Goal: Check status: Check status

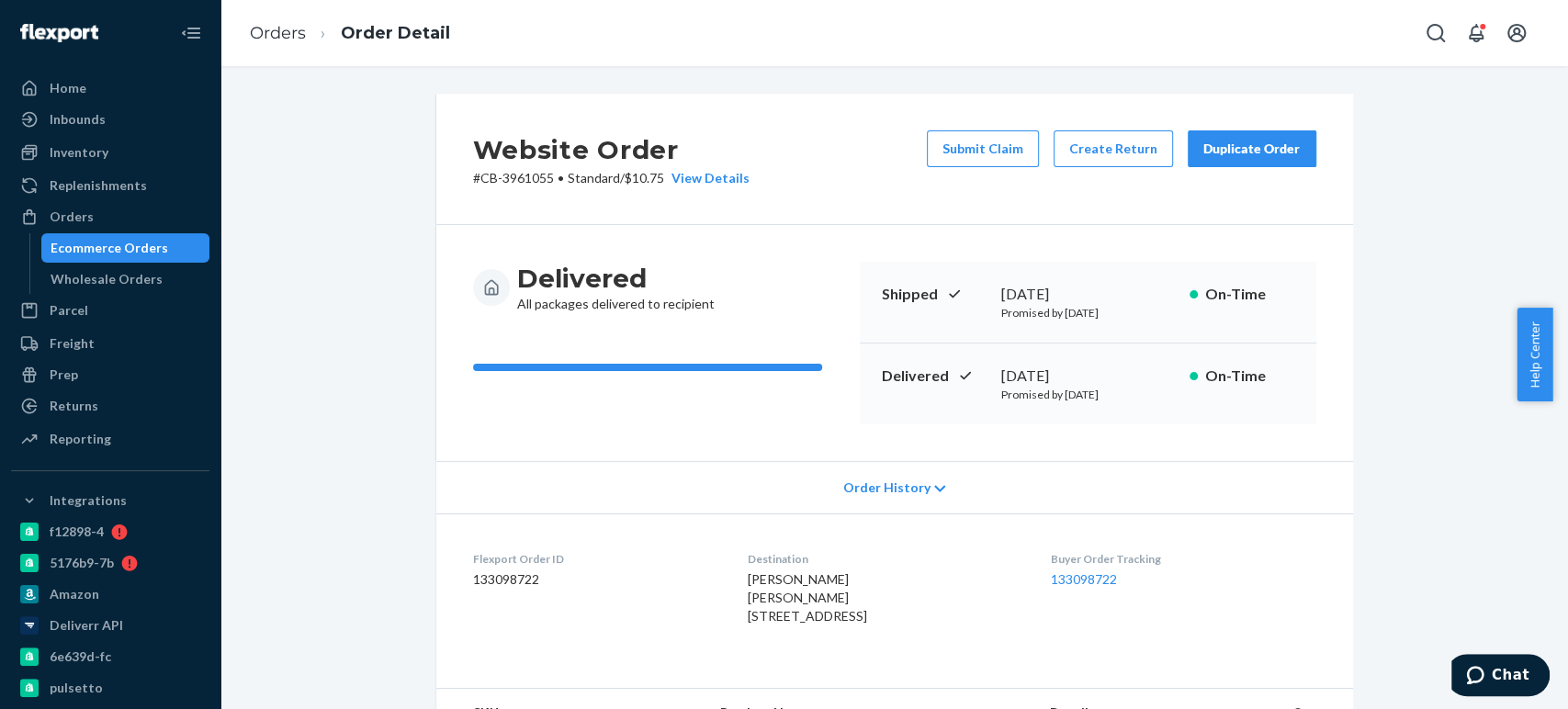
click at [84, 239] on div "Ecommerce Orders" at bounding box center [109, 248] width 118 height 19
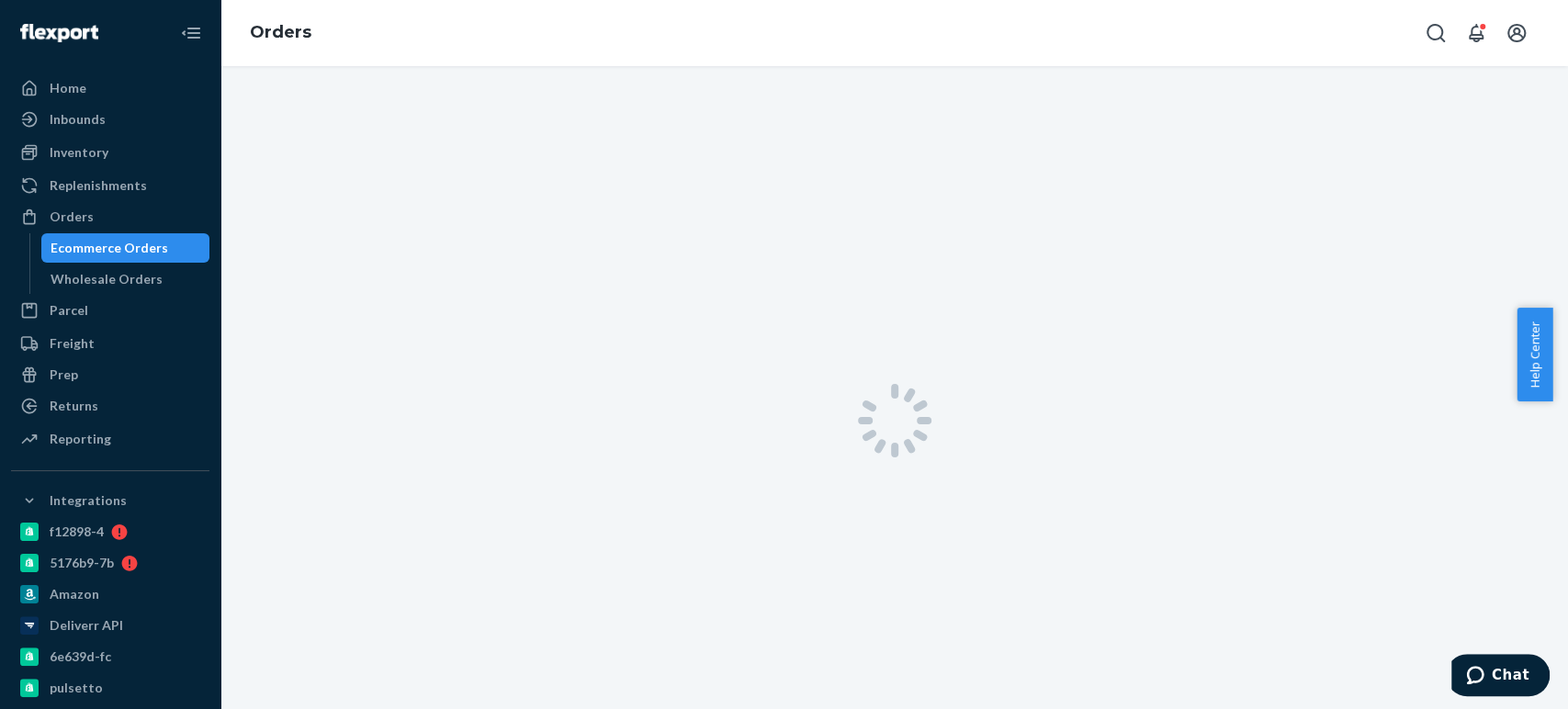
click at [149, 249] on div "Ecommerce Orders" at bounding box center [109, 248] width 118 height 19
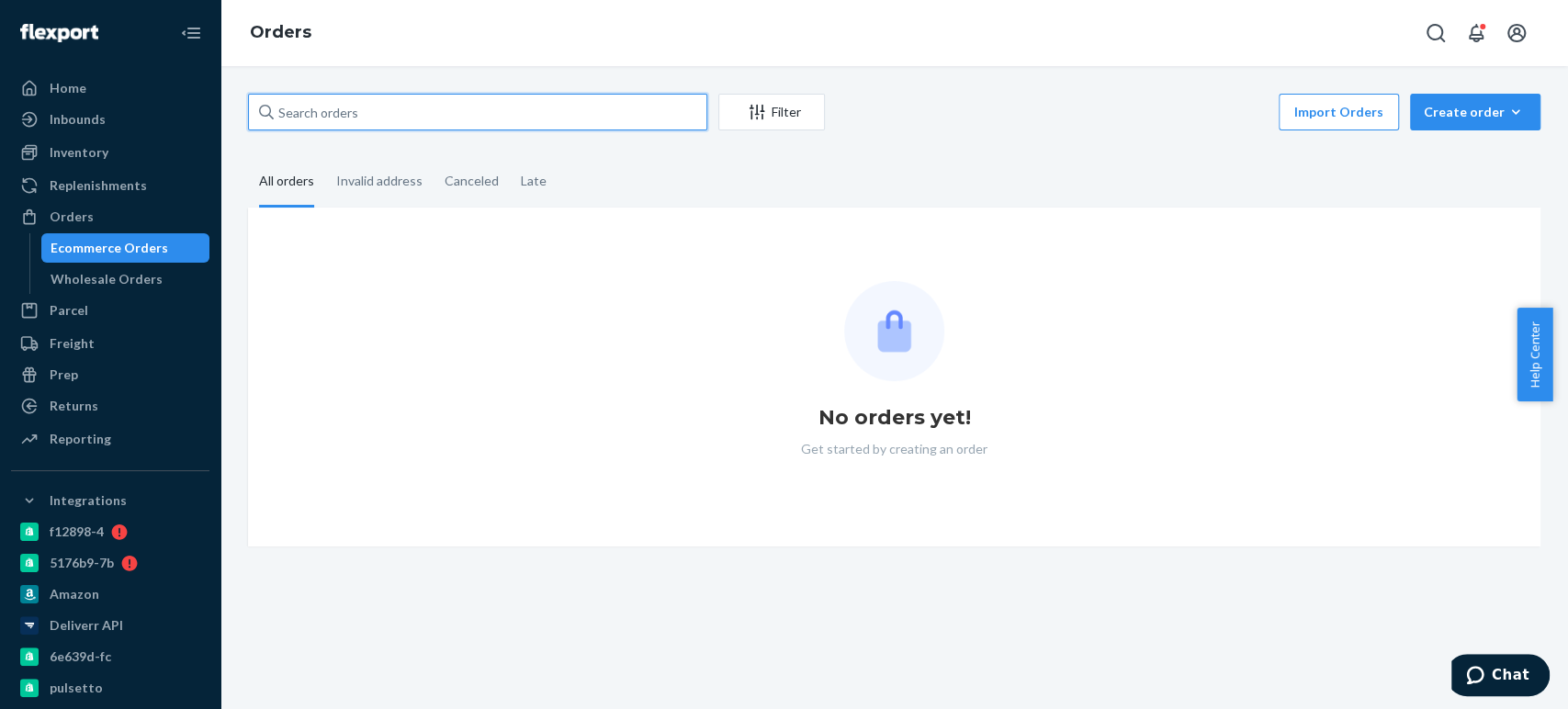
click at [313, 118] on input "text" at bounding box center [477, 112] width 460 height 37
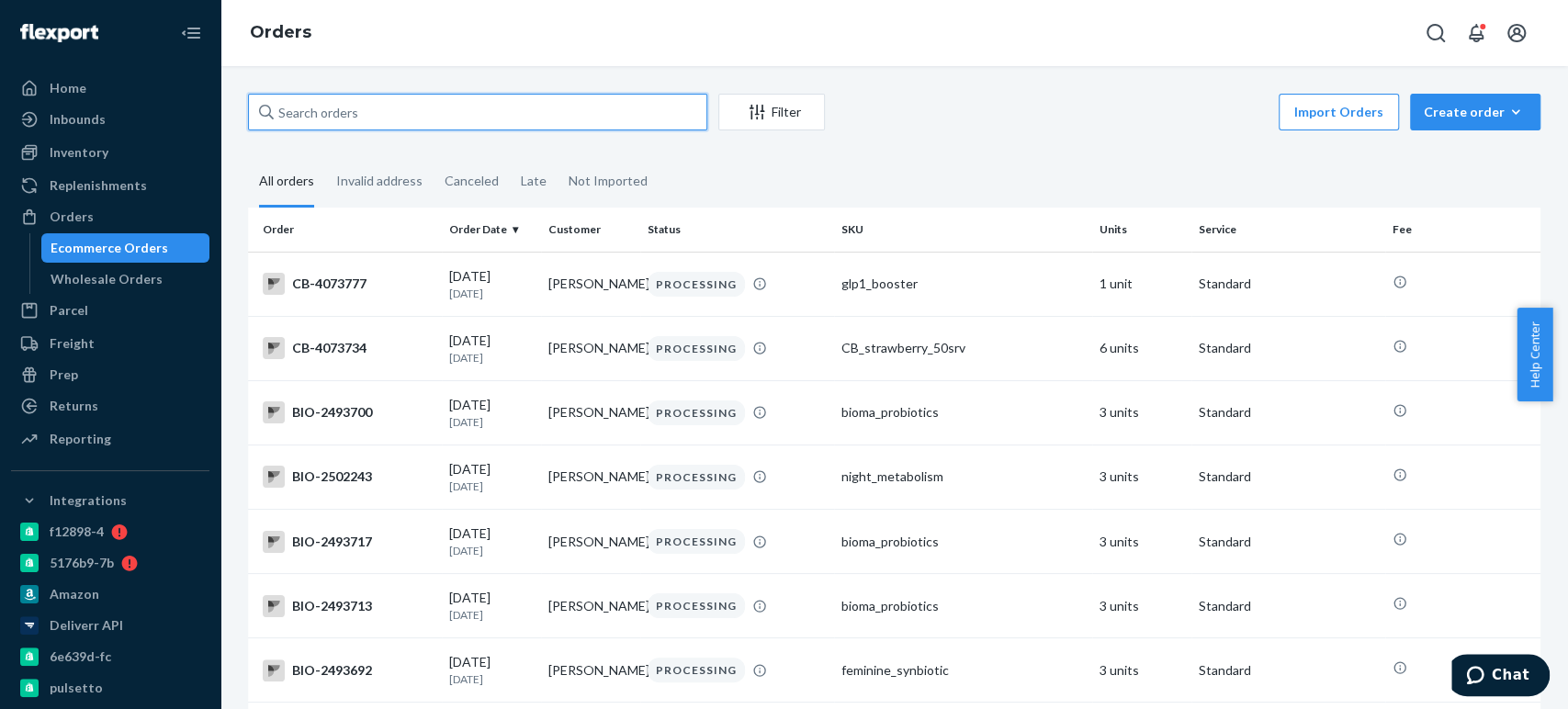
paste input "3326058"
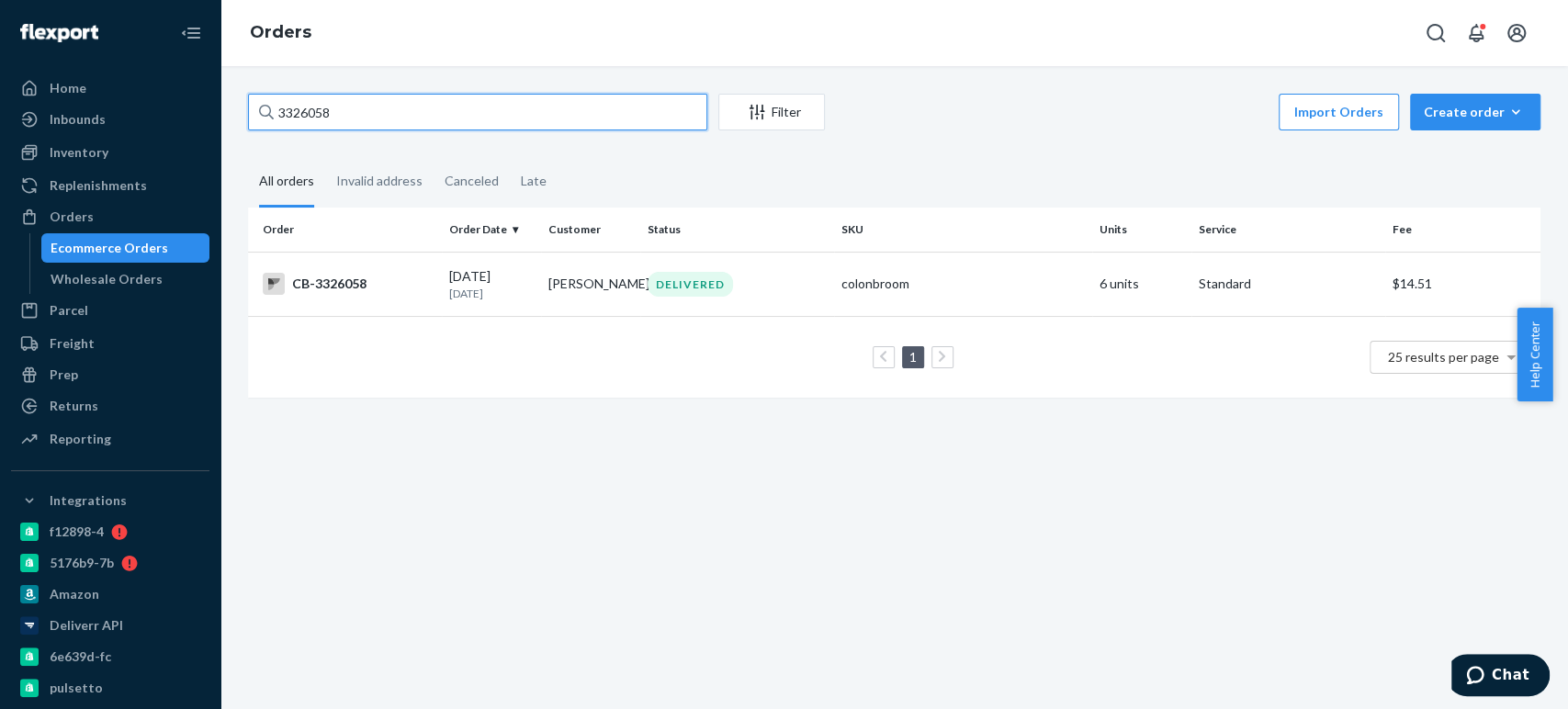
paste input "884365"
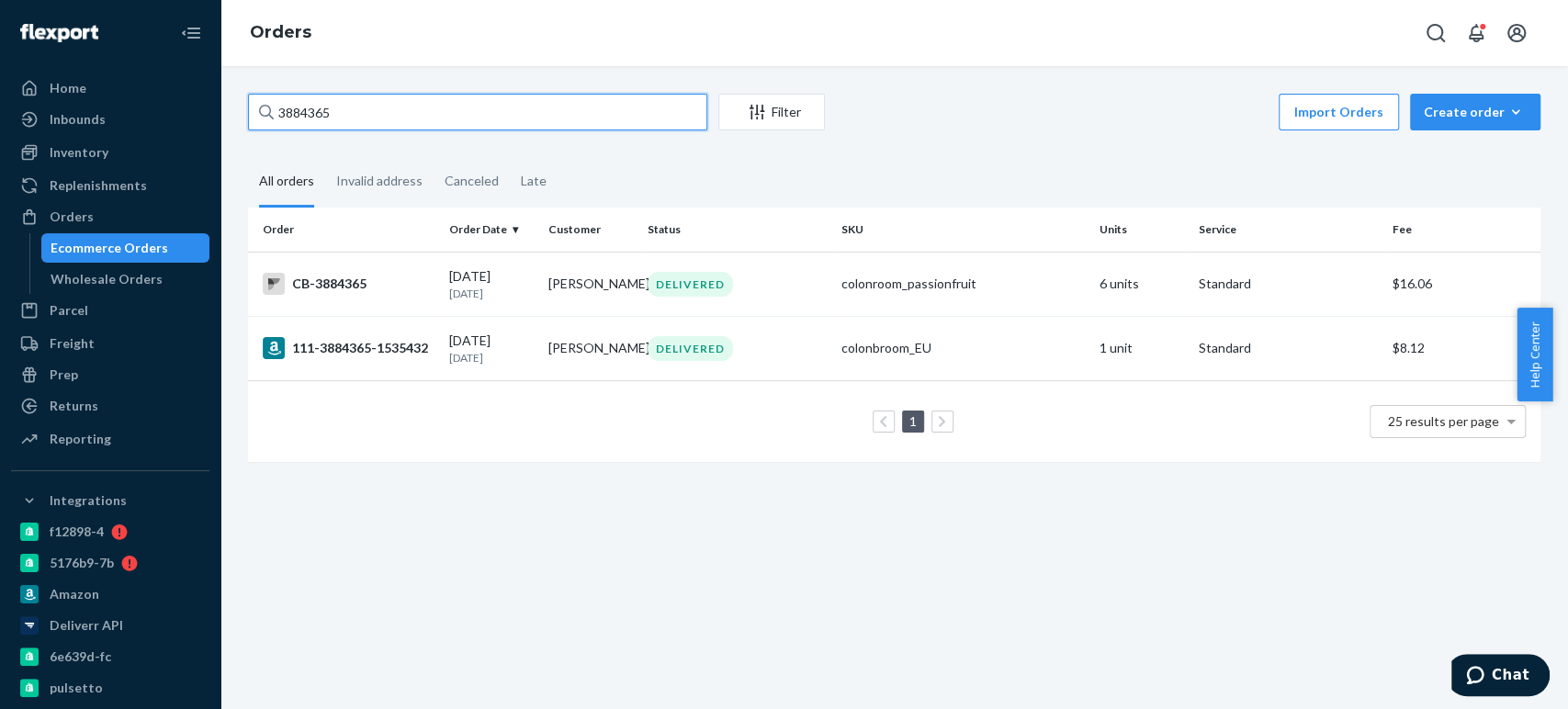
click at [321, 96] on input "3884365" at bounding box center [477, 112] width 460 height 37
paste input "4007476"
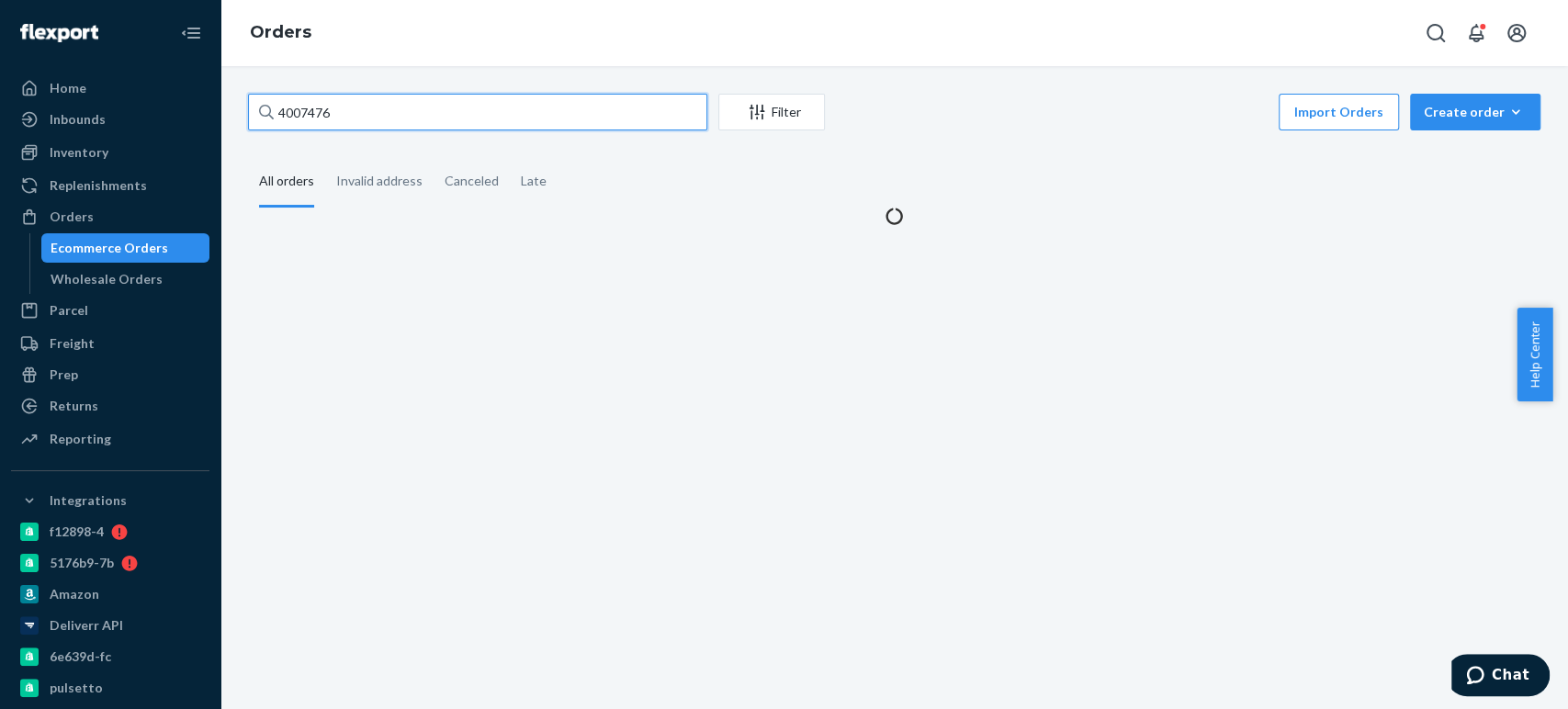
type input "4007476"
click at [509, 56] on div "Orders" at bounding box center [894, 33] width 1347 height 66
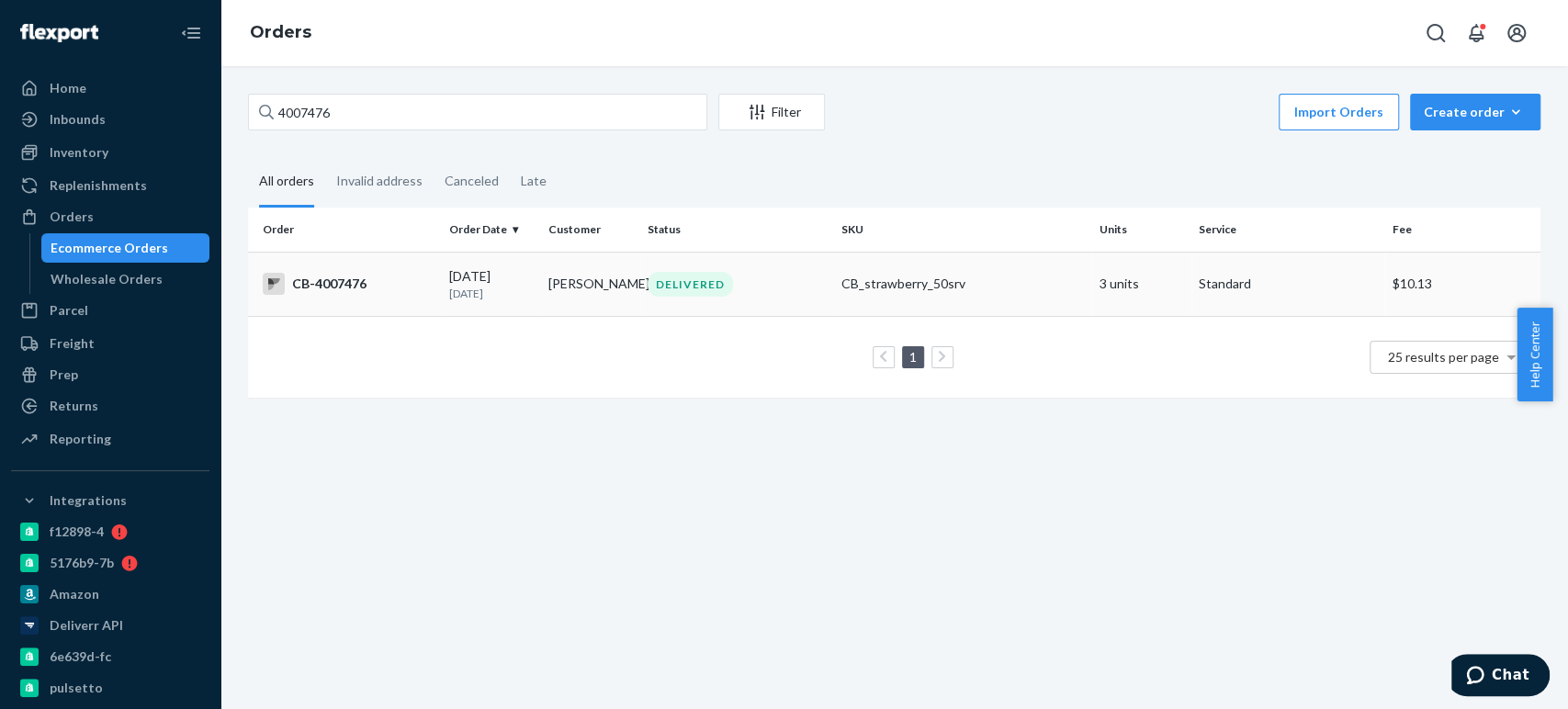
click at [772, 297] on td "DELIVERED" at bounding box center [737, 283] width 194 height 64
